Goal: Navigation & Orientation: Go to known website

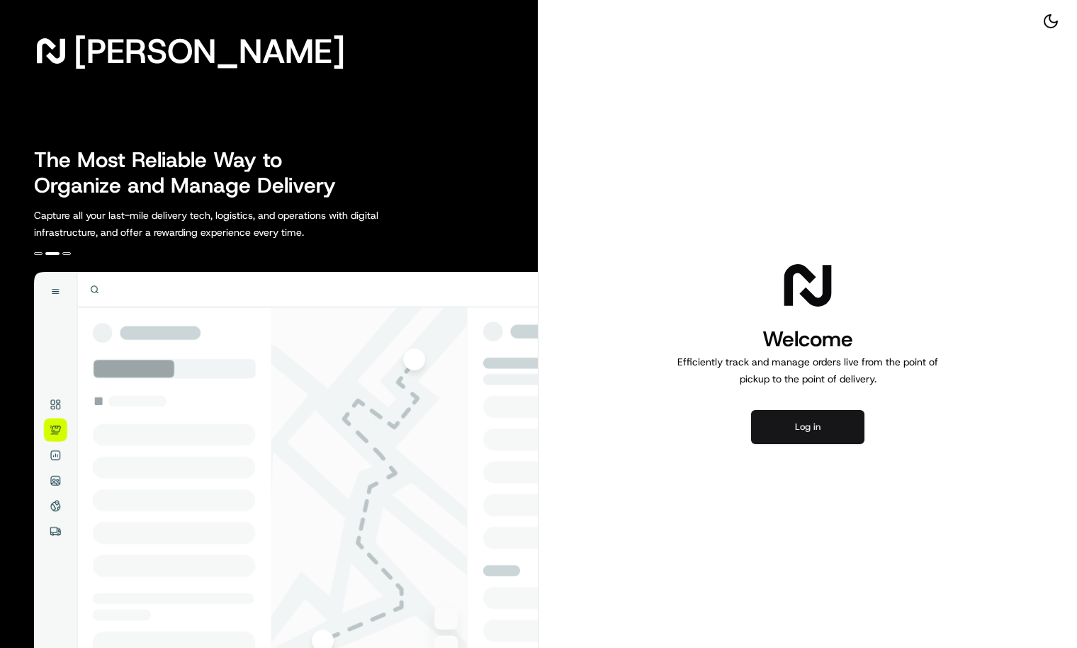
click at [813, 424] on button "Log in" at bounding box center [807, 427] width 113 height 34
